Goal: Information Seeking & Learning: Learn about a topic

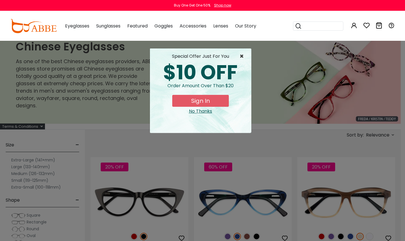
click at [241, 54] on span "×" at bounding box center [243, 56] width 7 height 7
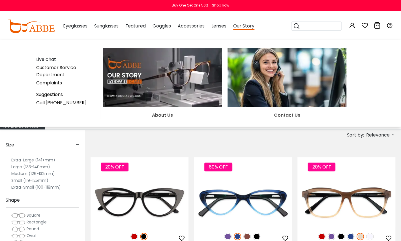
click at [254, 31] on div "Our Story Live chat Customer Service Department Complaints Suggestions Call:[PH…" at bounding box center [243, 26] width 21 height 28
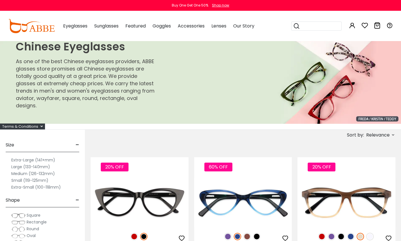
click at [250, 25] on span "Our Story" at bounding box center [243, 26] width 21 height 7
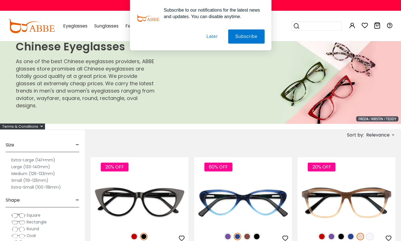
click at [51, 29] on div "Subscribe to our notifications for the latest news and updates. You can disable…" at bounding box center [200, 25] width 401 height 50
click at [247, 39] on button "Subscribe" at bounding box center [246, 36] width 36 height 14
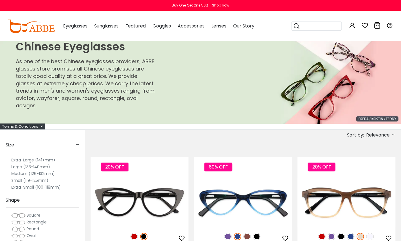
click at [47, 29] on img at bounding box center [31, 26] width 46 height 14
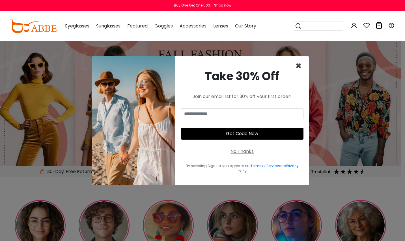
click at [300, 67] on span "×" at bounding box center [299, 66] width 7 height 14
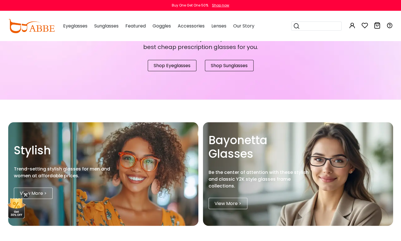
scroll to position [490, 0]
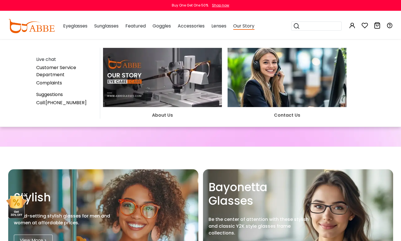
click at [253, 27] on span "Our Story" at bounding box center [243, 26] width 21 height 7
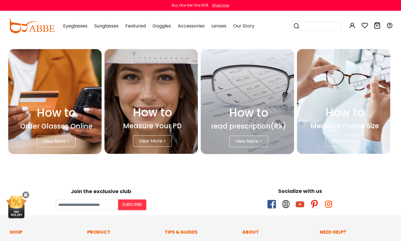
scroll to position [1494, 0]
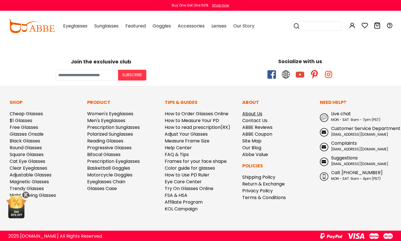
click at [254, 114] on link "About Us" at bounding box center [252, 113] width 20 height 7
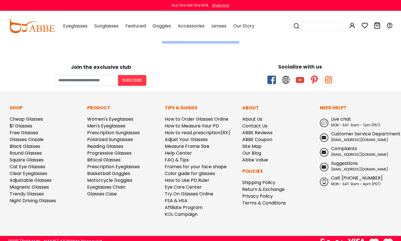
scroll to position [1109, 0]
